Goal: Browse casually

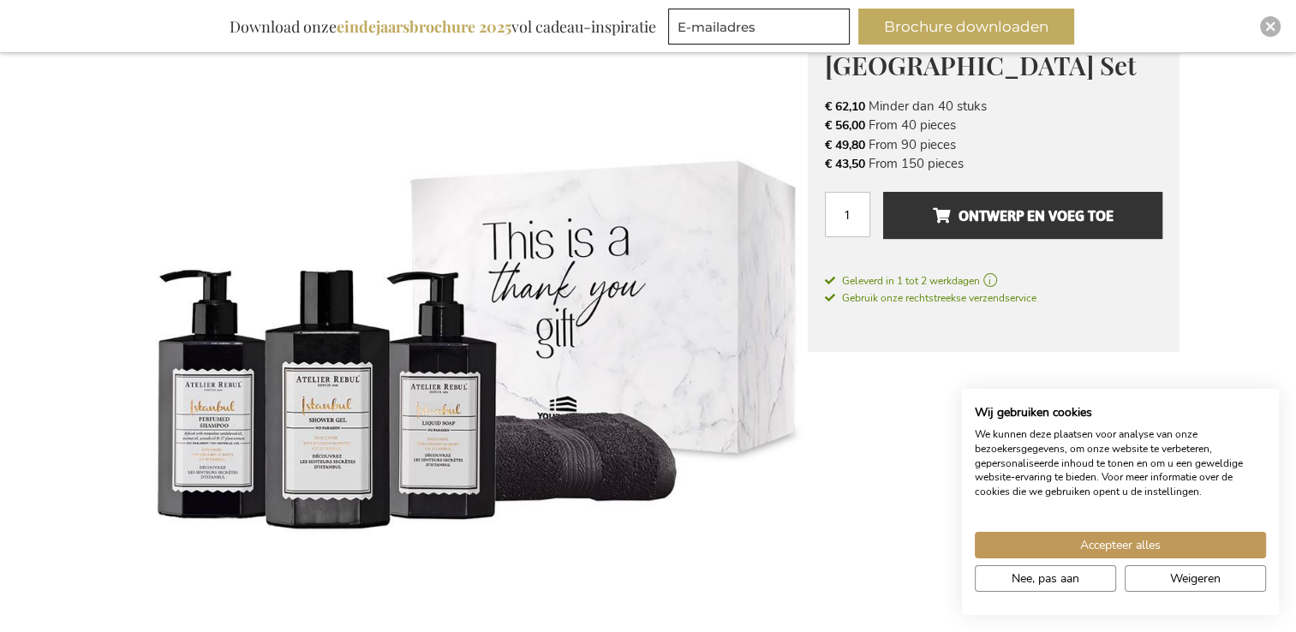
scroll to position [309, 0]
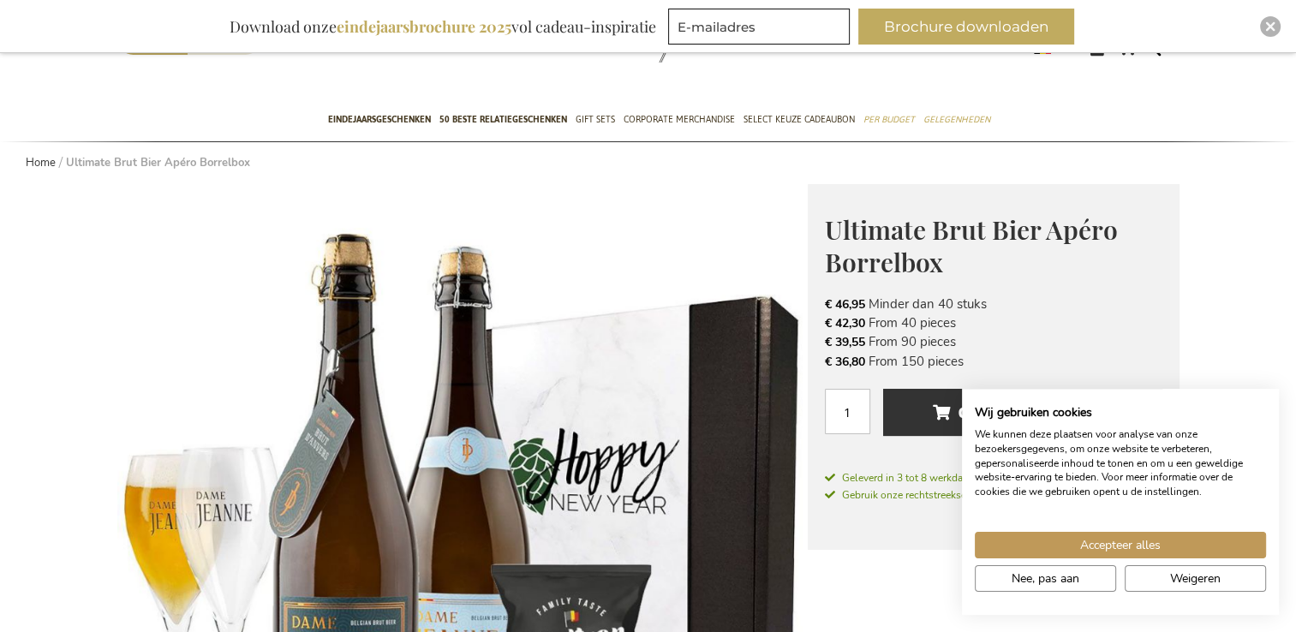
scroll to position [69, 0]
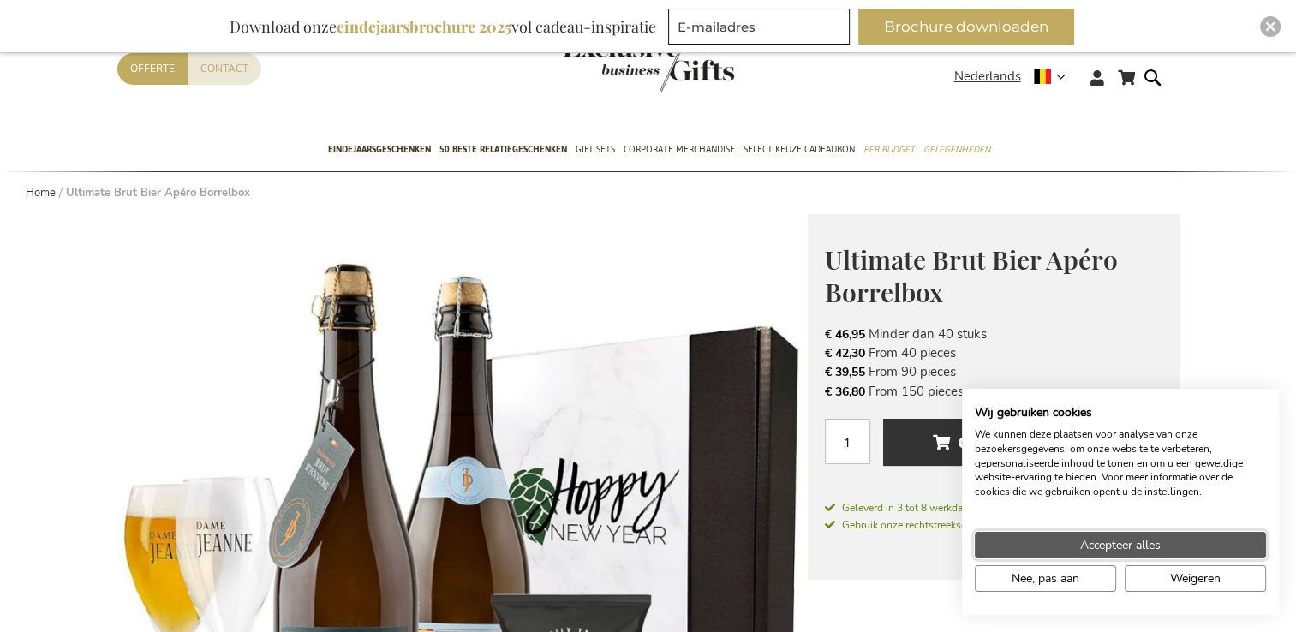
click at [1177, 543] on button "Accepteer alles" at bounding box center [1119, 545] width 291 height 27
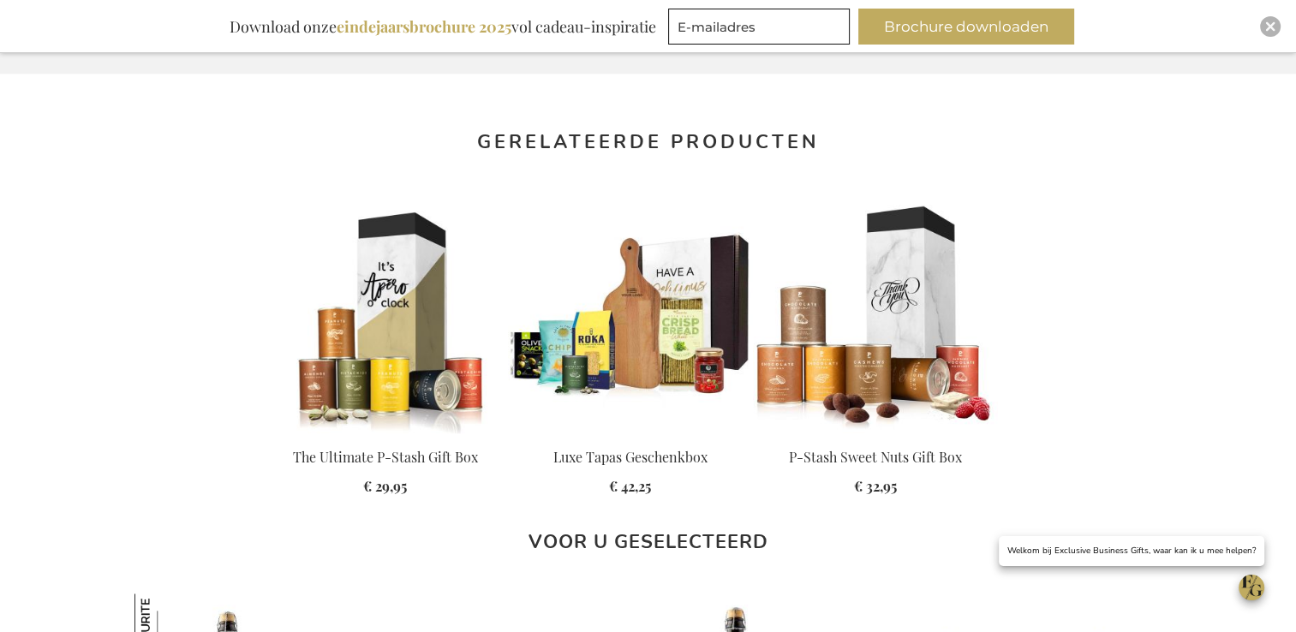
scroll to position [1439, 0]
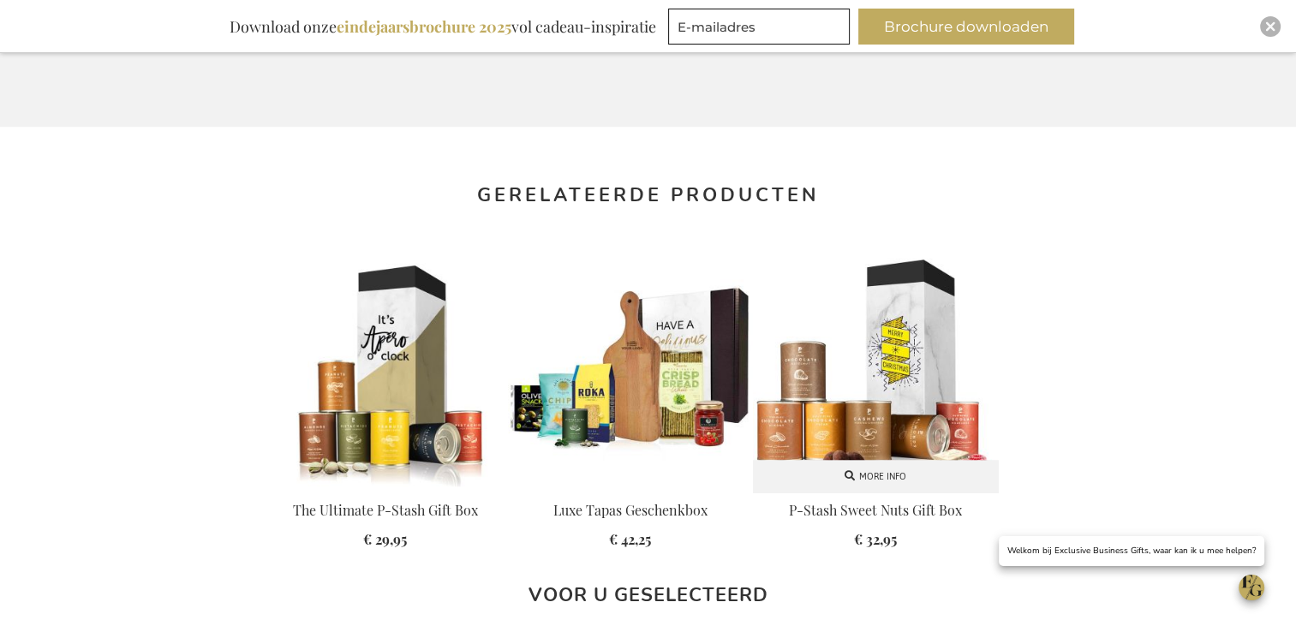
click at [874, 423] on img at bounding box center [875, 369] width 245 height 245
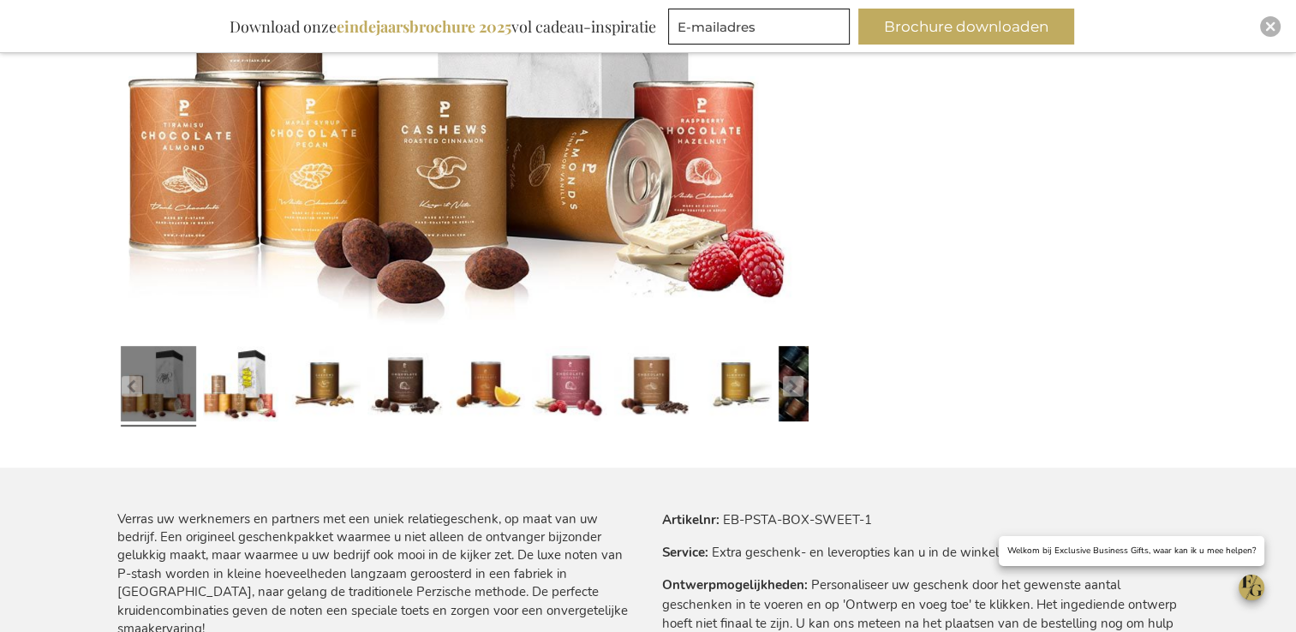
scroll to position [652, 0]
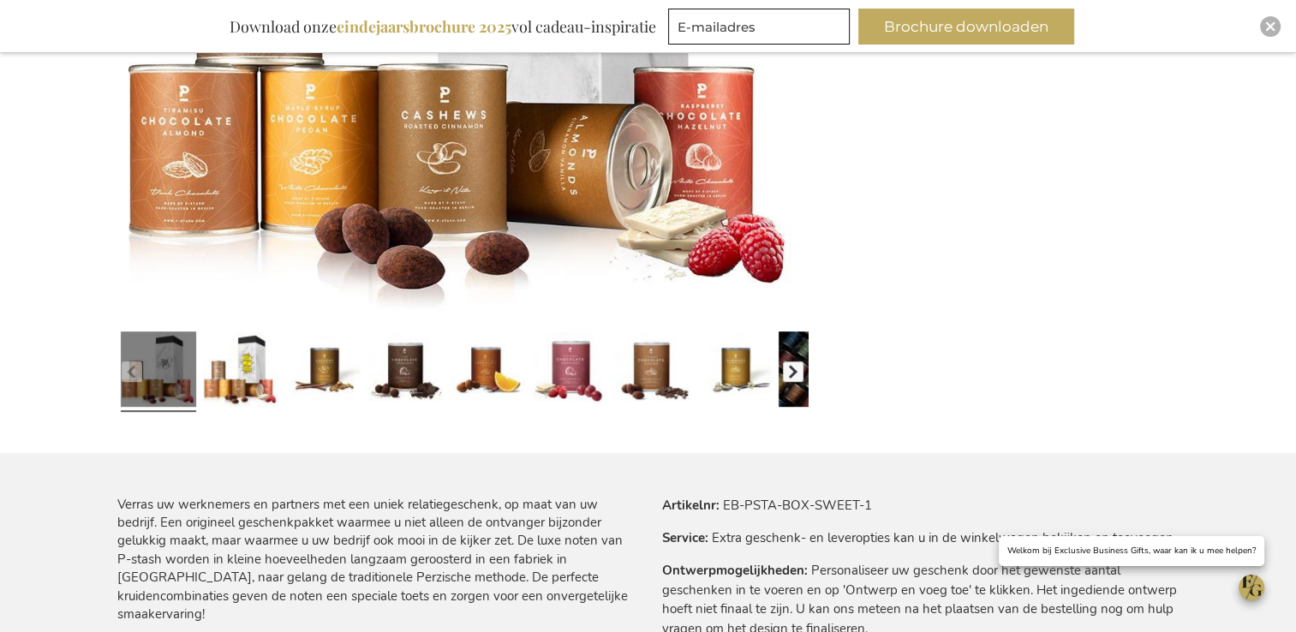
click at [793, 375] on button "button" at bounding box center [793, 371] width 21 height 21
